Goal: Find specific page/section: Find specific page/section

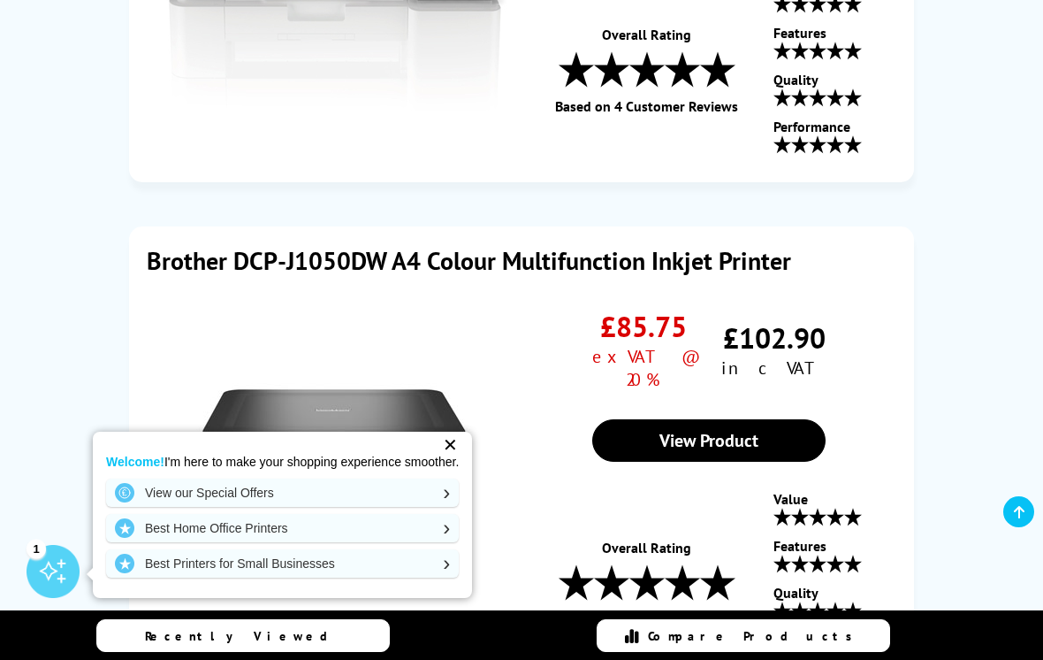
scroll to position [1606, 0]
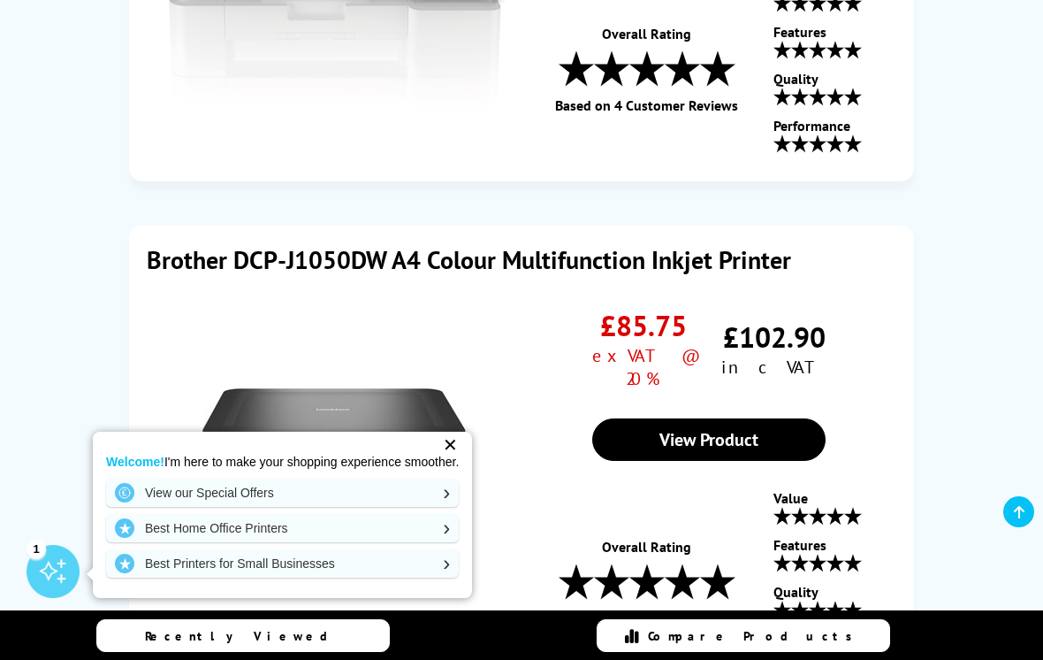
click at [457, 444] on div "✕" at bounding box center [450, 444] width 25 height 25
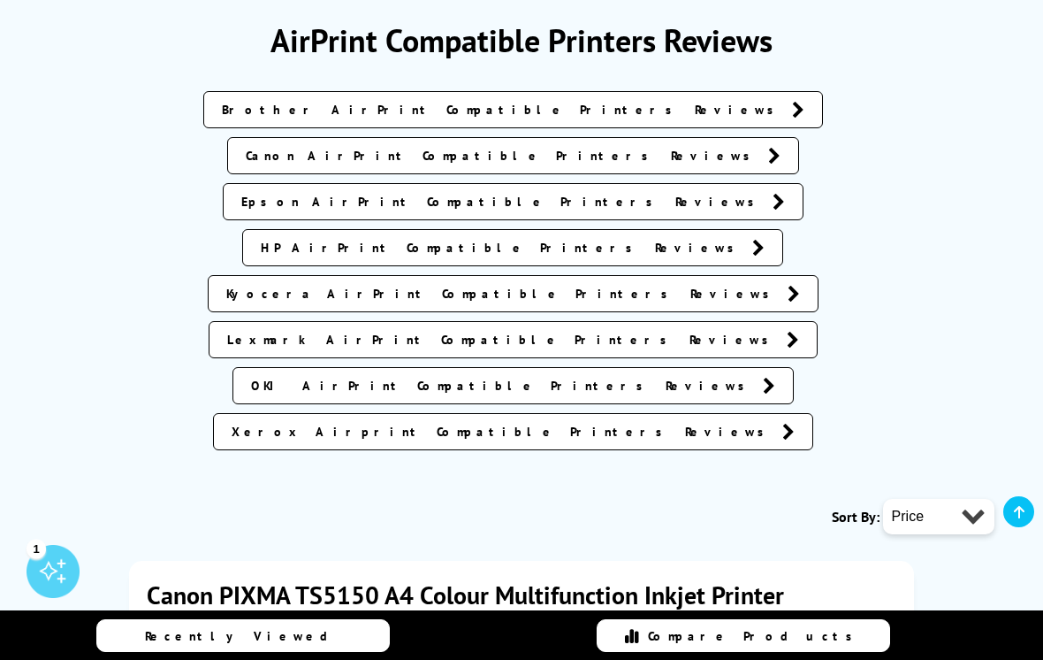
scroll to position [242, 0]
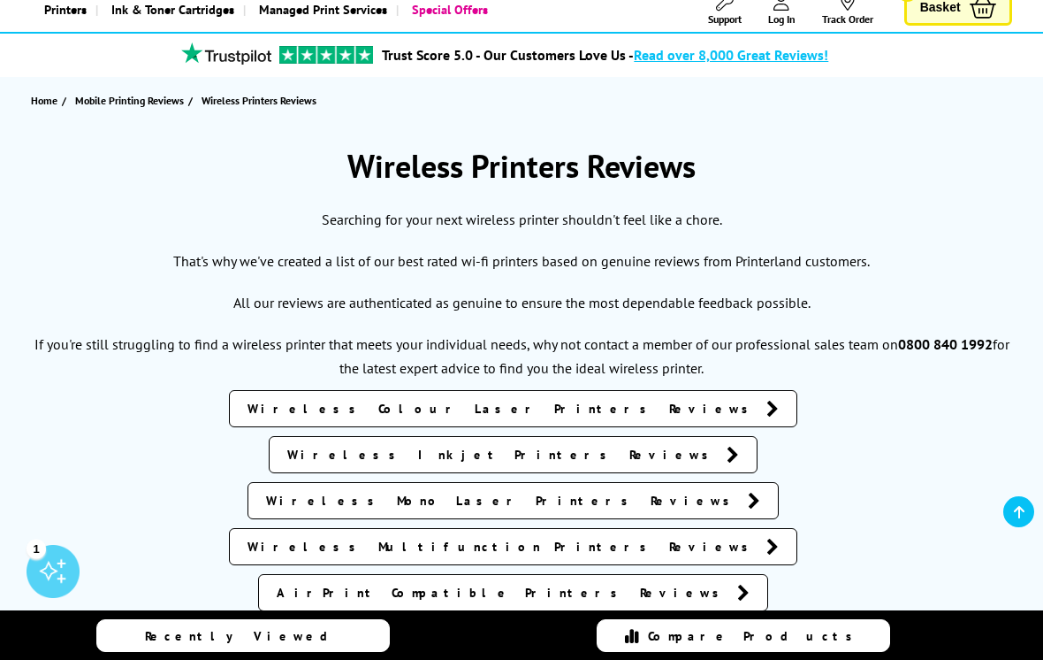
click at [590, 584] on span "AirPrint Compatible Printers Reviews" at bounding box center [503, 593] width 452 height 18
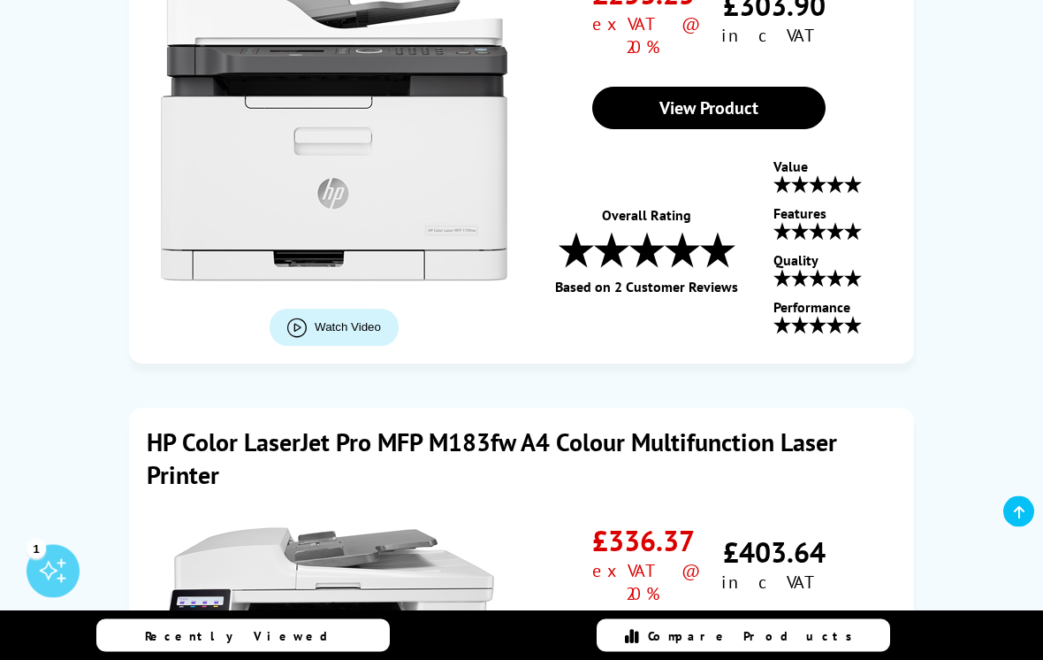
scroll to position [4468, 0]
